Goal: Information Seeking & Learning: Learn about a topic

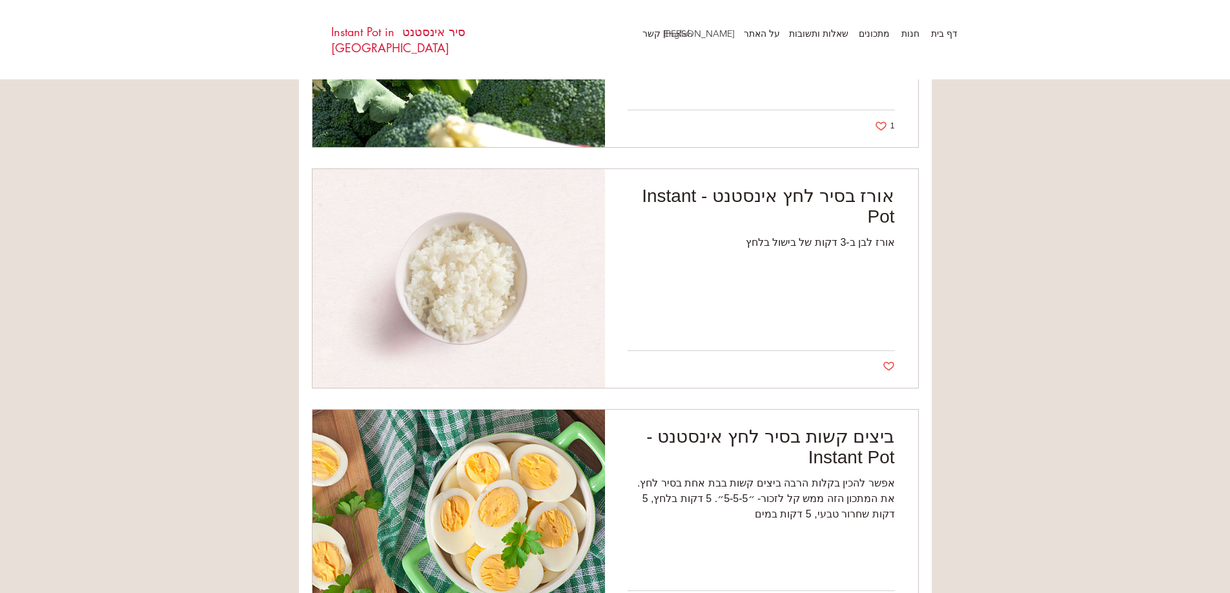
scroll to position [2131, 0]
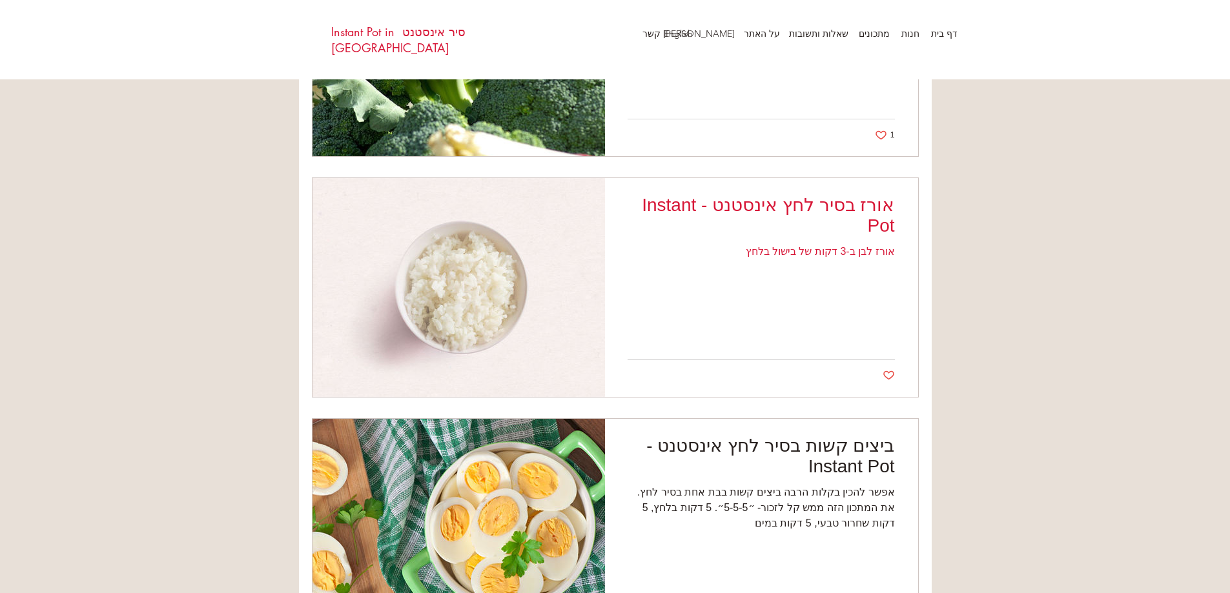
click at [871, 201] on h2 "אורז בסיר לחץ אינסטנט - Instant Pot" at bounding box center [761, 215] width 267 height 42
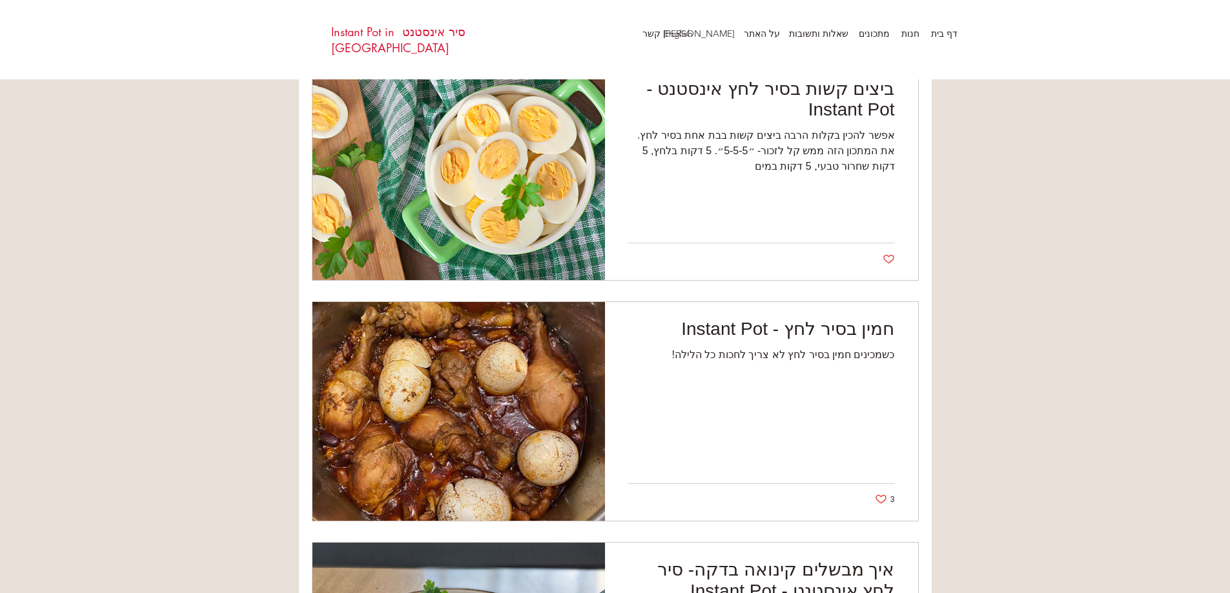
scroll to position [2518, 0]
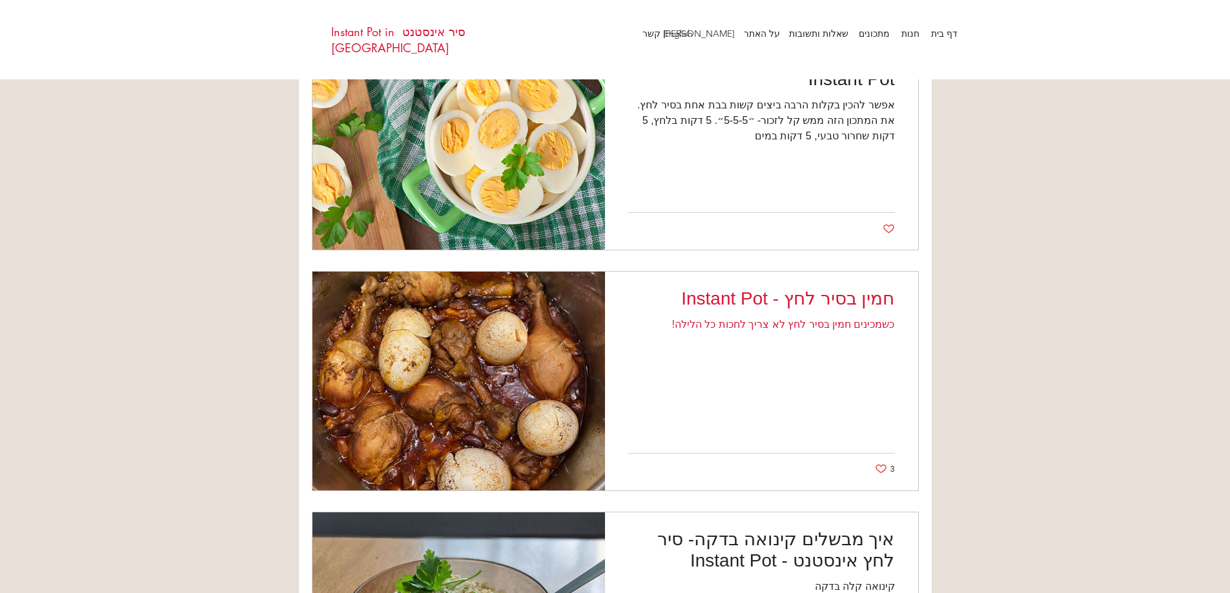
click at [852, 297] on h2 "חמין בסיר לחץ - Instant Pot" at bounding box center [761, 298] width 267 height 21
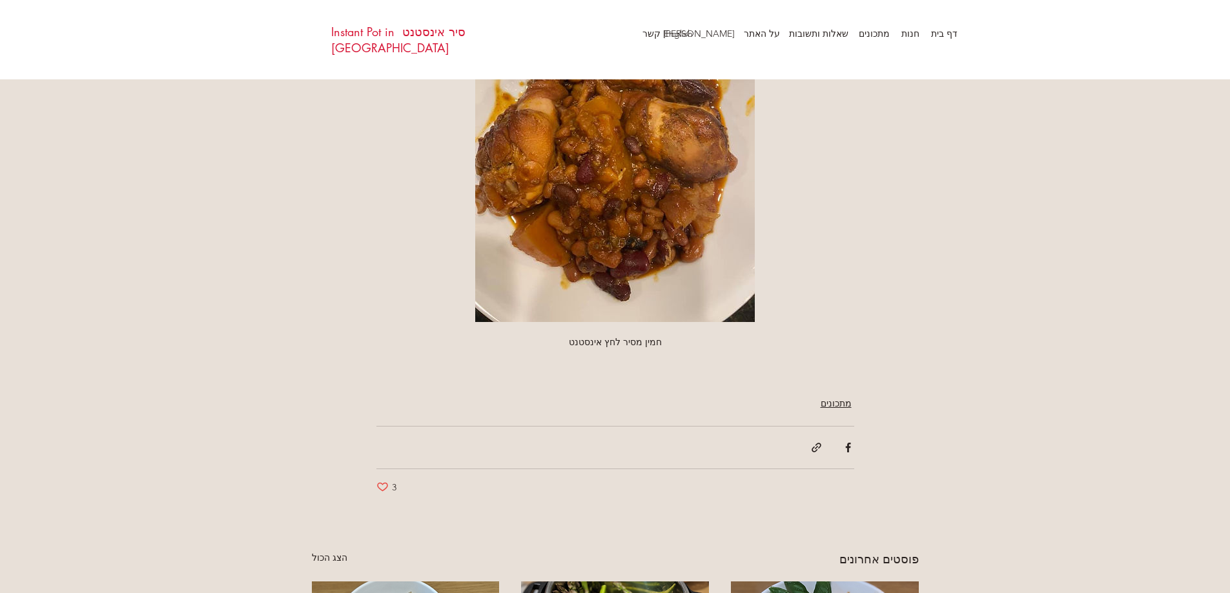
scroll to position [1485, 0]
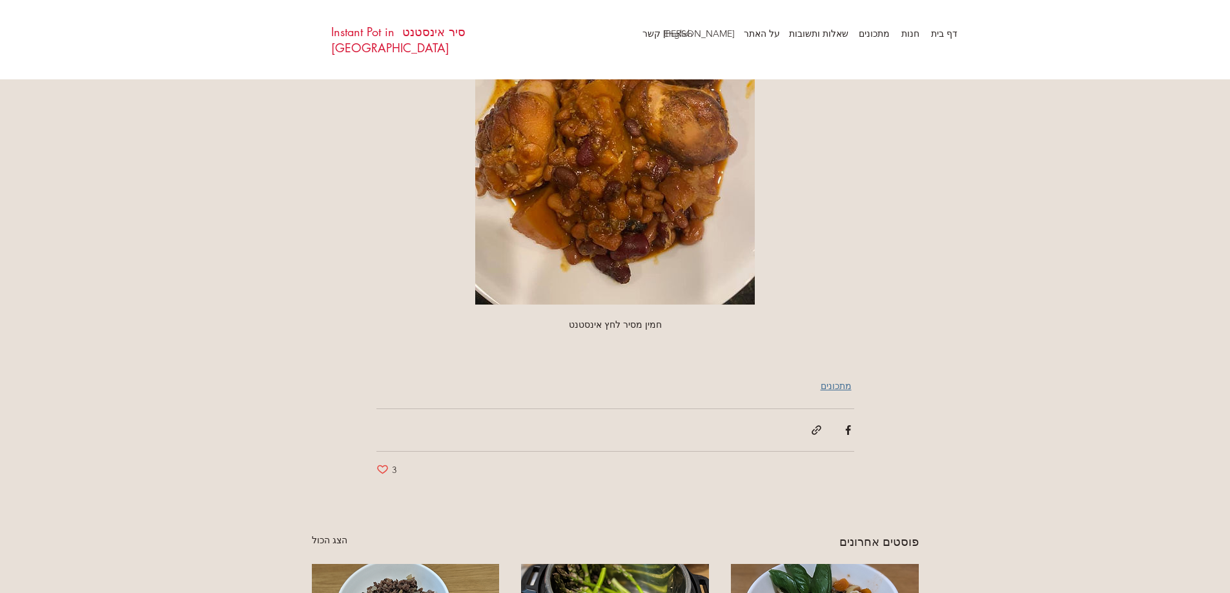
click at [847, 387] on link "מתכונים" at bounding box center [836, 387] width 31 height 14
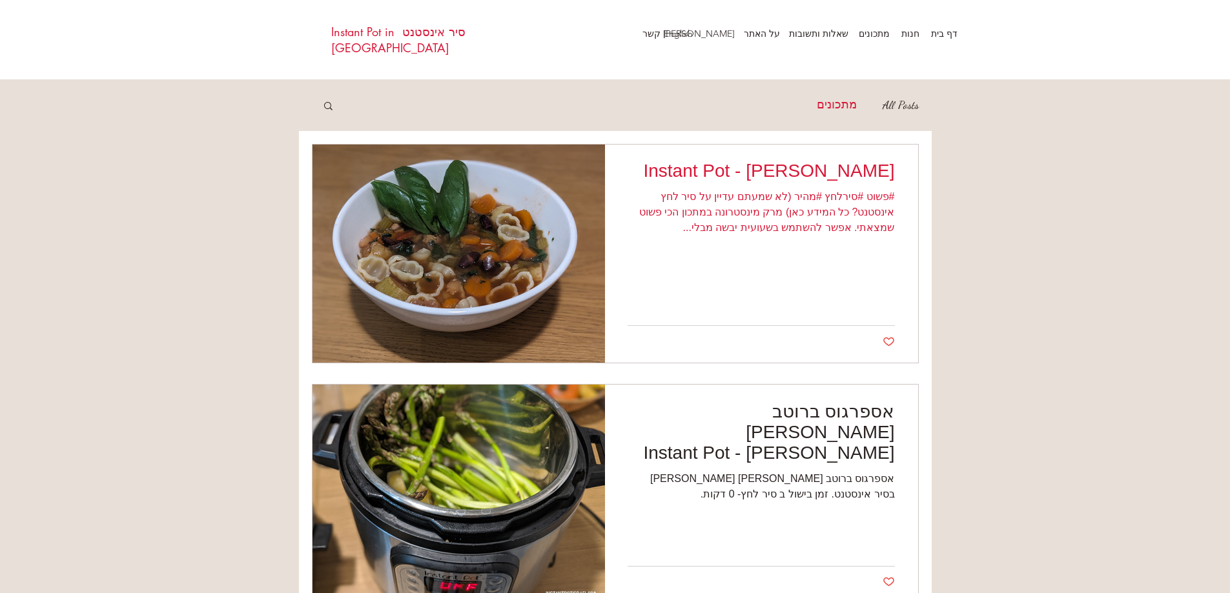
click at [864, 165] on h2 "[PERSON_NAME] - Instant Pot" at bounding box center [761, 171] width 267 height 21
